Goal: Task Accomplishment & Management: Complete application form

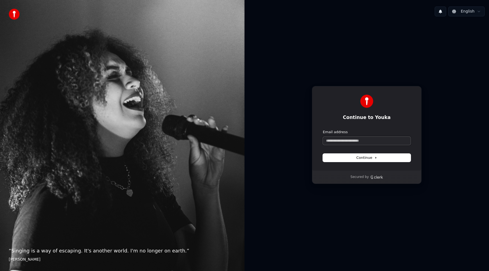
click at [353, 141] on input "Email address" at bounding box center [367, 141] width 88 height 8
click at [323, 130] on button "submit" at bounding box center [323, 130] width 0 height 0
type input "**********"
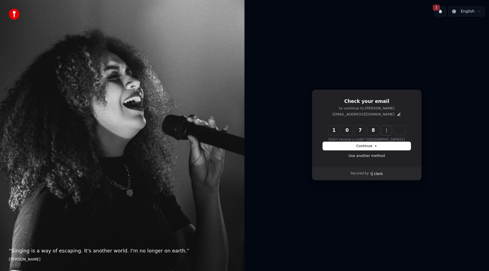
type input "******"
